Goal: Task Accomplishment & Management: Manage account settings

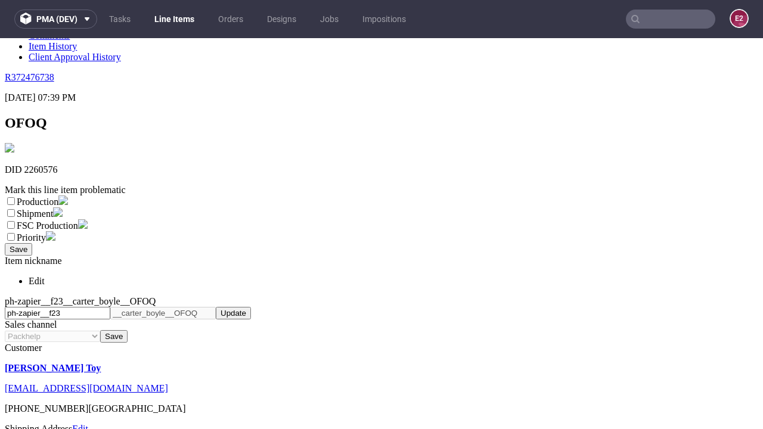
scroll to position [210, 0]
select select "dtp_ca_needed"
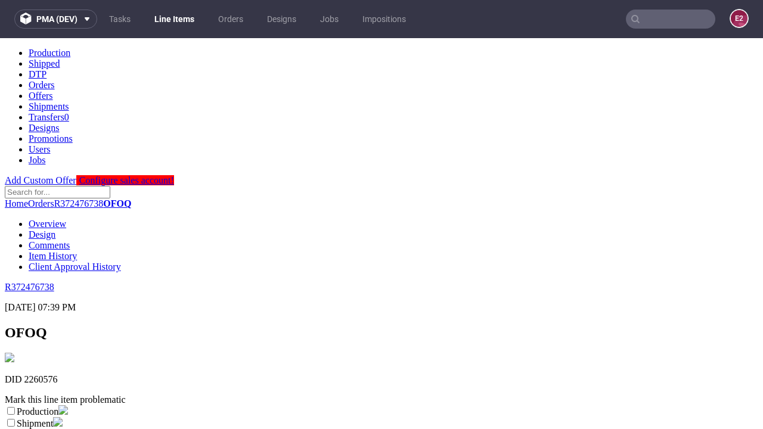
scroll to position [0, 0]
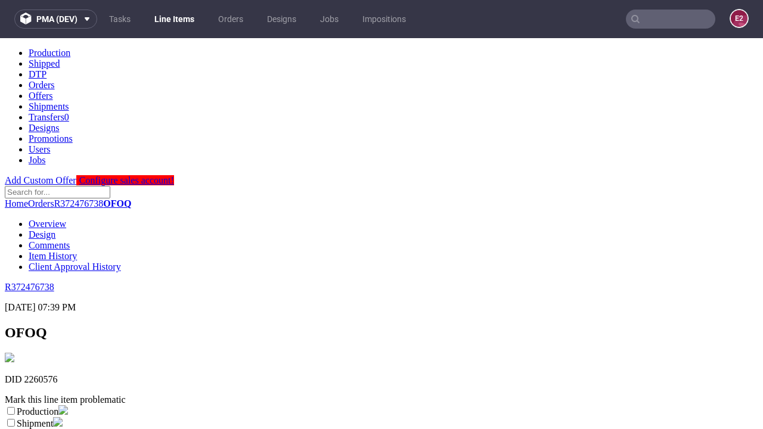
checkbox input "true"
